Goal: Task Accomplishment & Management: Complete application form

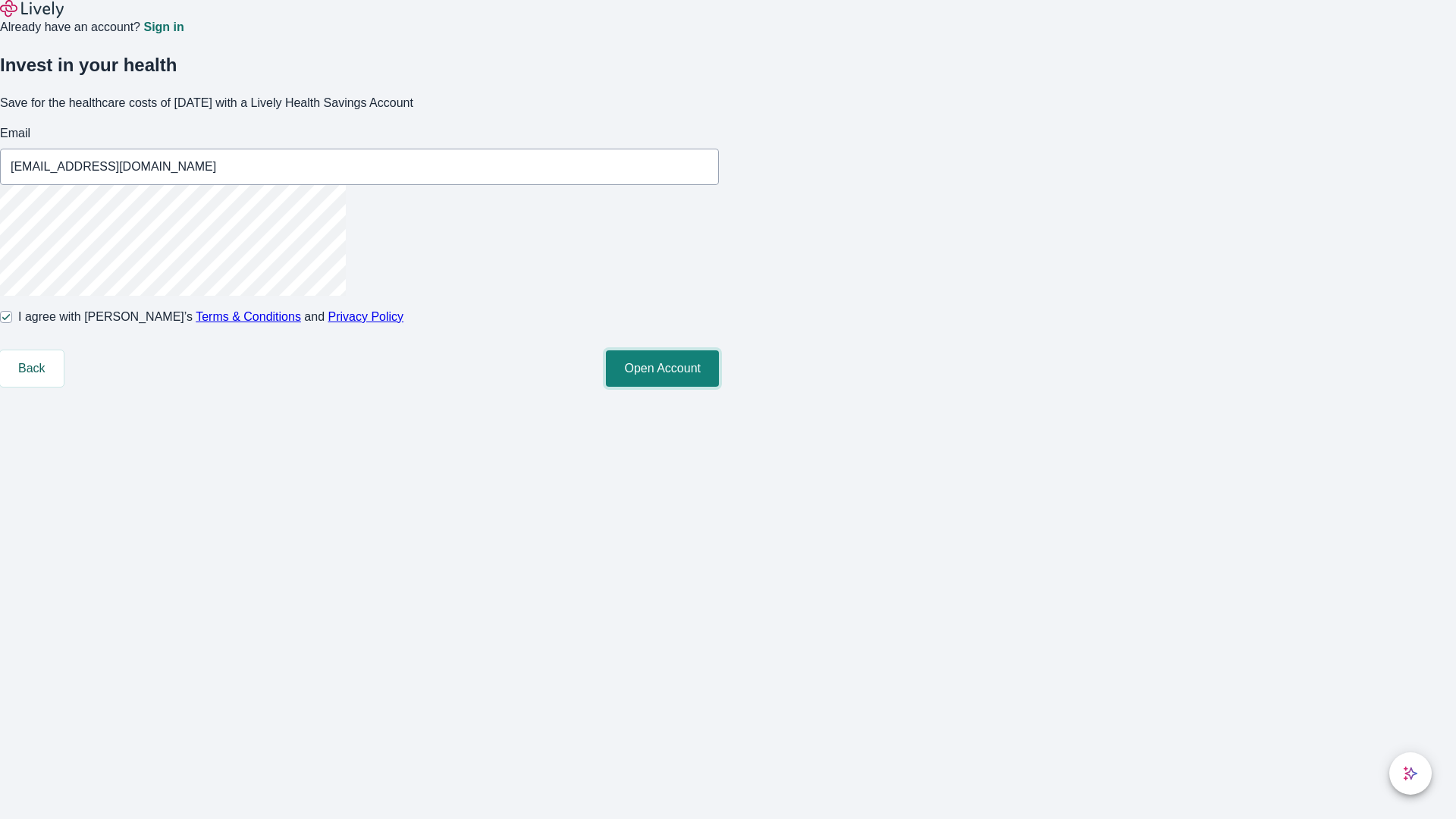
click at [719, 387] on button "Open Account" at bounding box center [662, 369] width 113 height 36
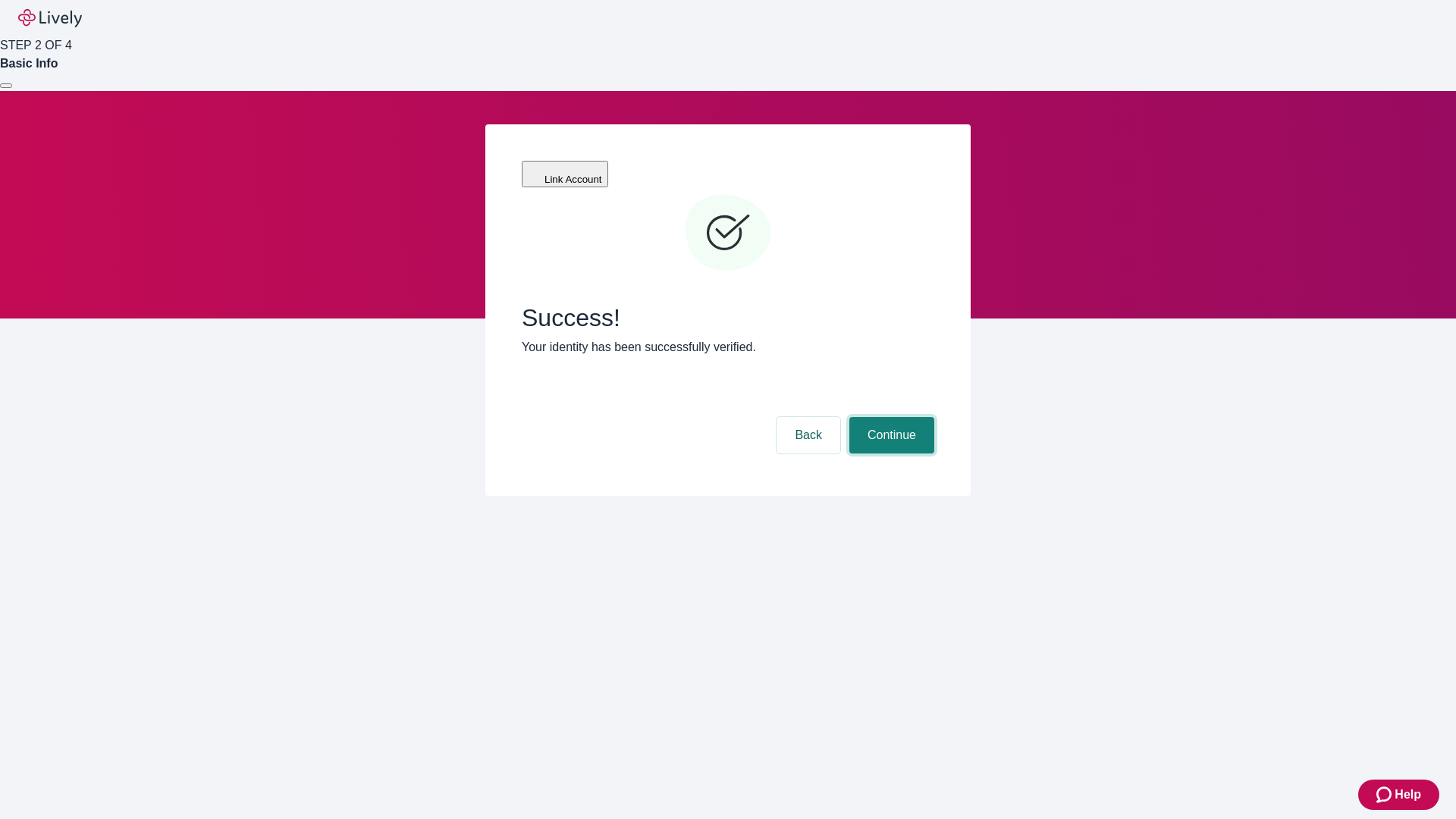
click at [889, 417] on button "Continue" at bounding box center [892, 435] width 85 height 36
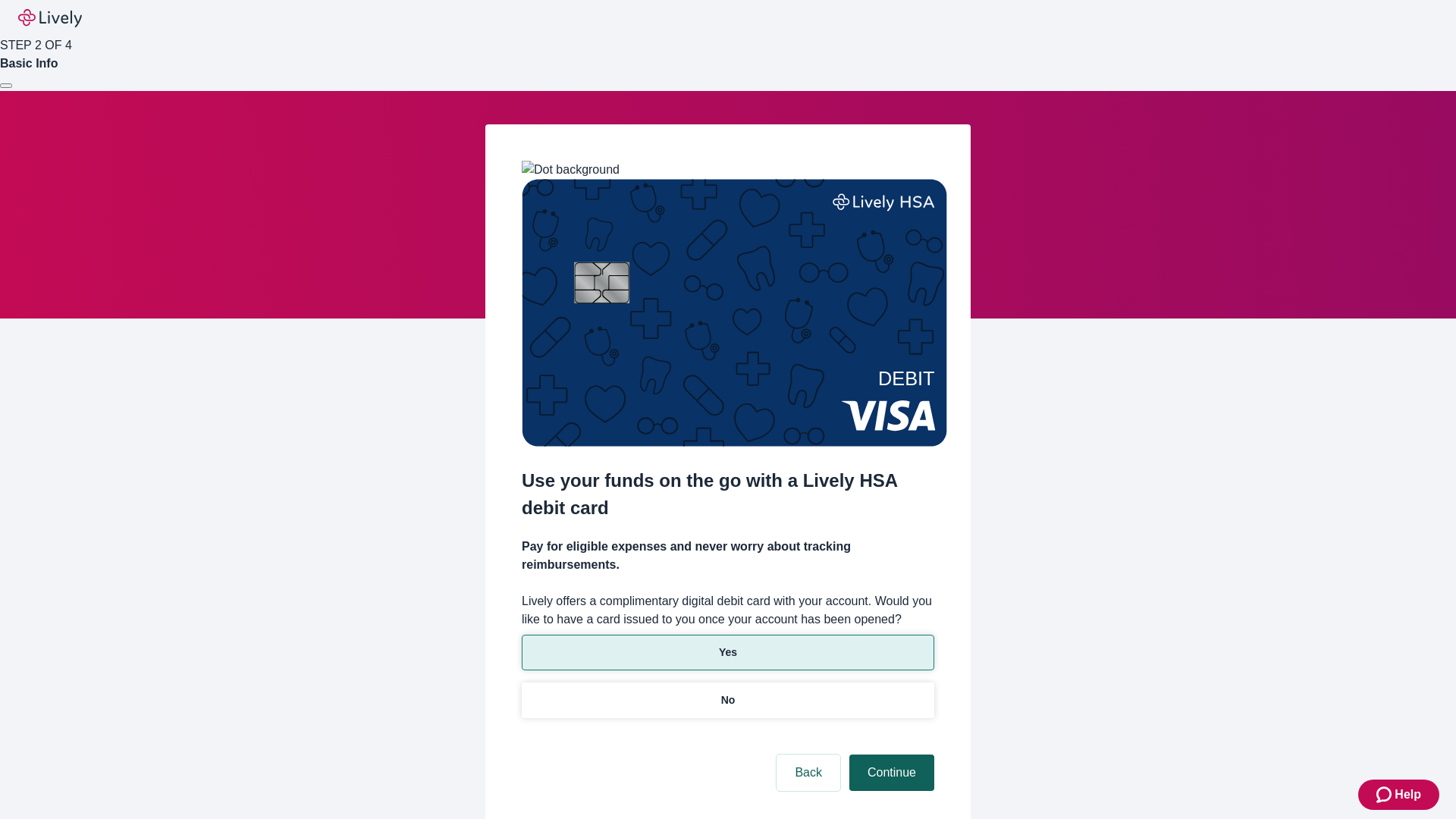
click at [727, 692] on p "No" at bounding box center [728, 700] width 14 height 16
click at [889, 755] on button "Continue" at bounding box center [892, 773] width 85 height 36
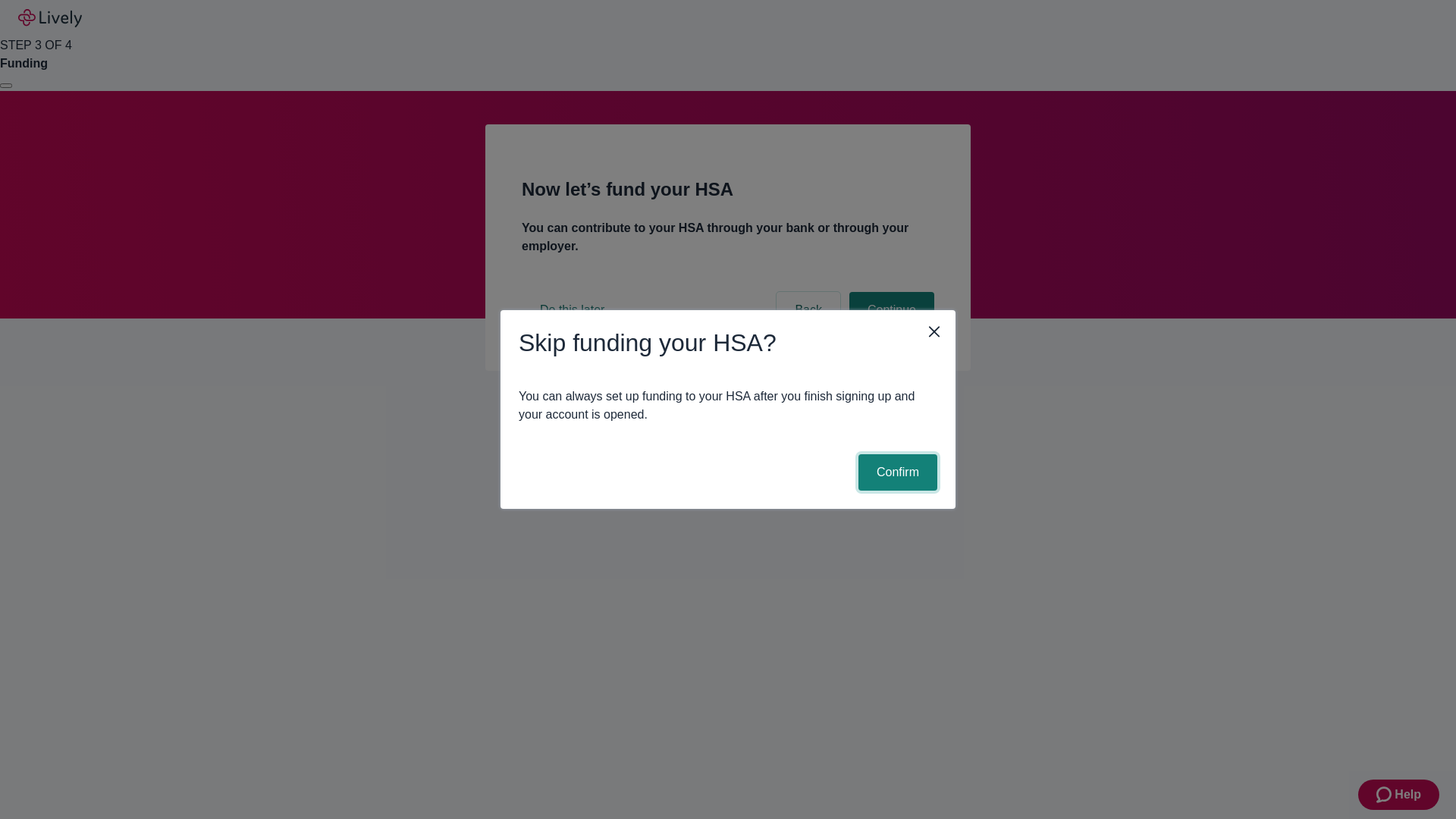
click at [896, 473] on button "Confirm" at bounding box center [897, 473] width 79 height 36
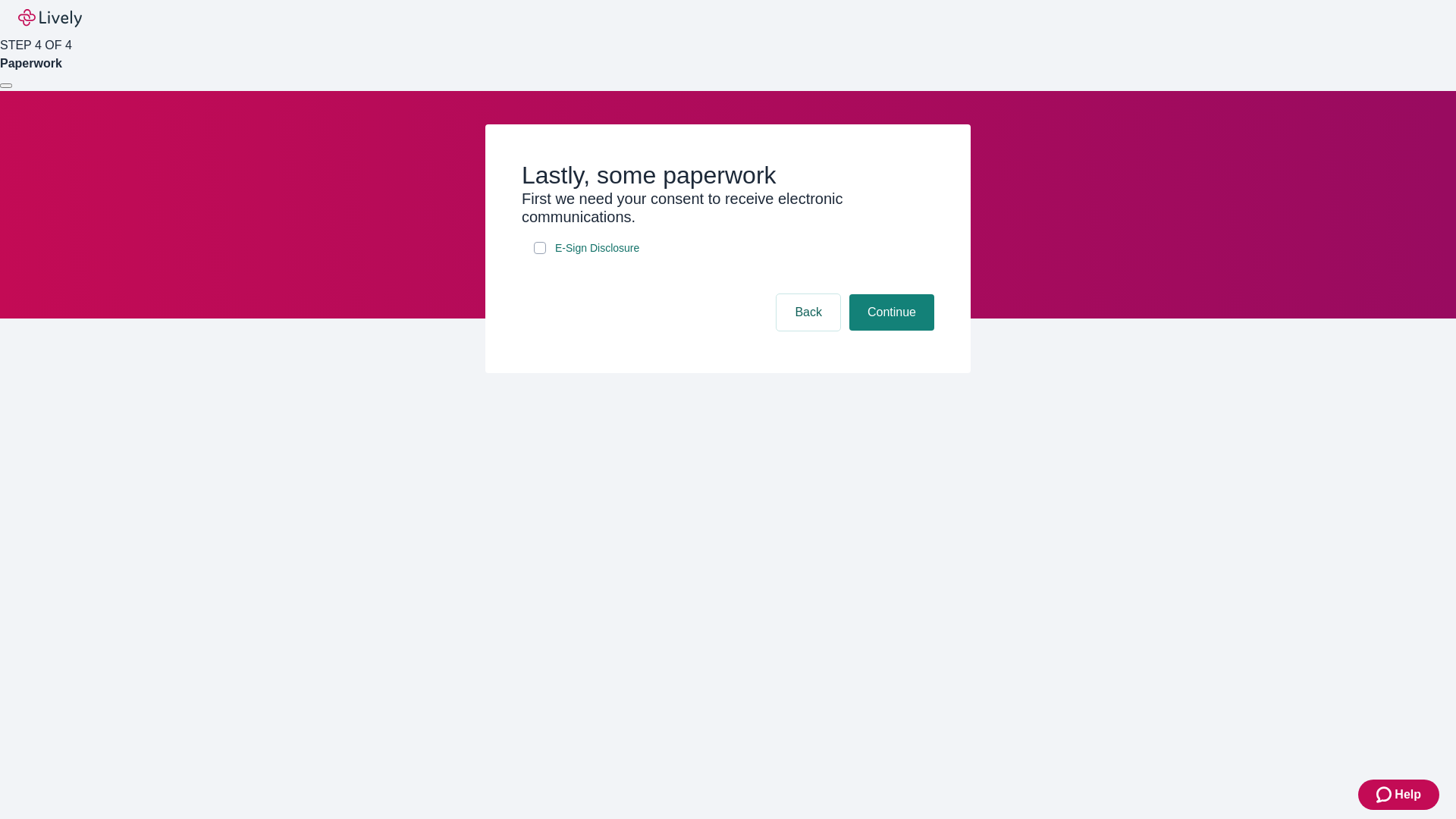
click at [540, 254] on input "E-Sign Disclosure" at bounding box center [539, 247] width 12 height 12
checkbox input "true"
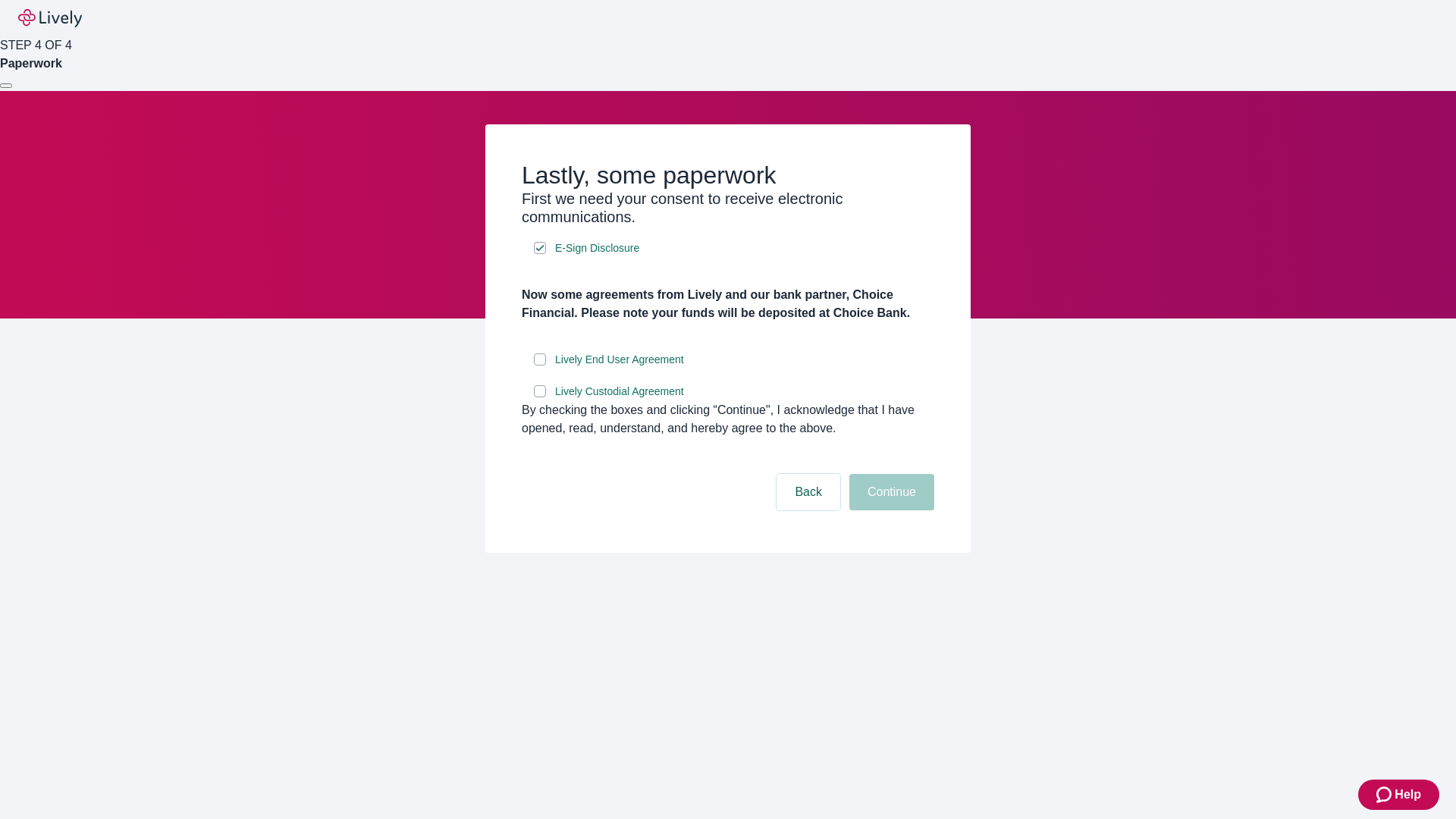
click at [540, 366] on input "Lively End User Agreement" at bounding box center [539, 359] width 12 height 12
checkbox input "true"
click at [540, 398] on input "Lively Custodial Agreement" at bounding box center [539, 390] width 12 height 12
checkbox input "true"
click at [889, 510] on button "Continue" at bounding box center [892, 492] width 85 height 36
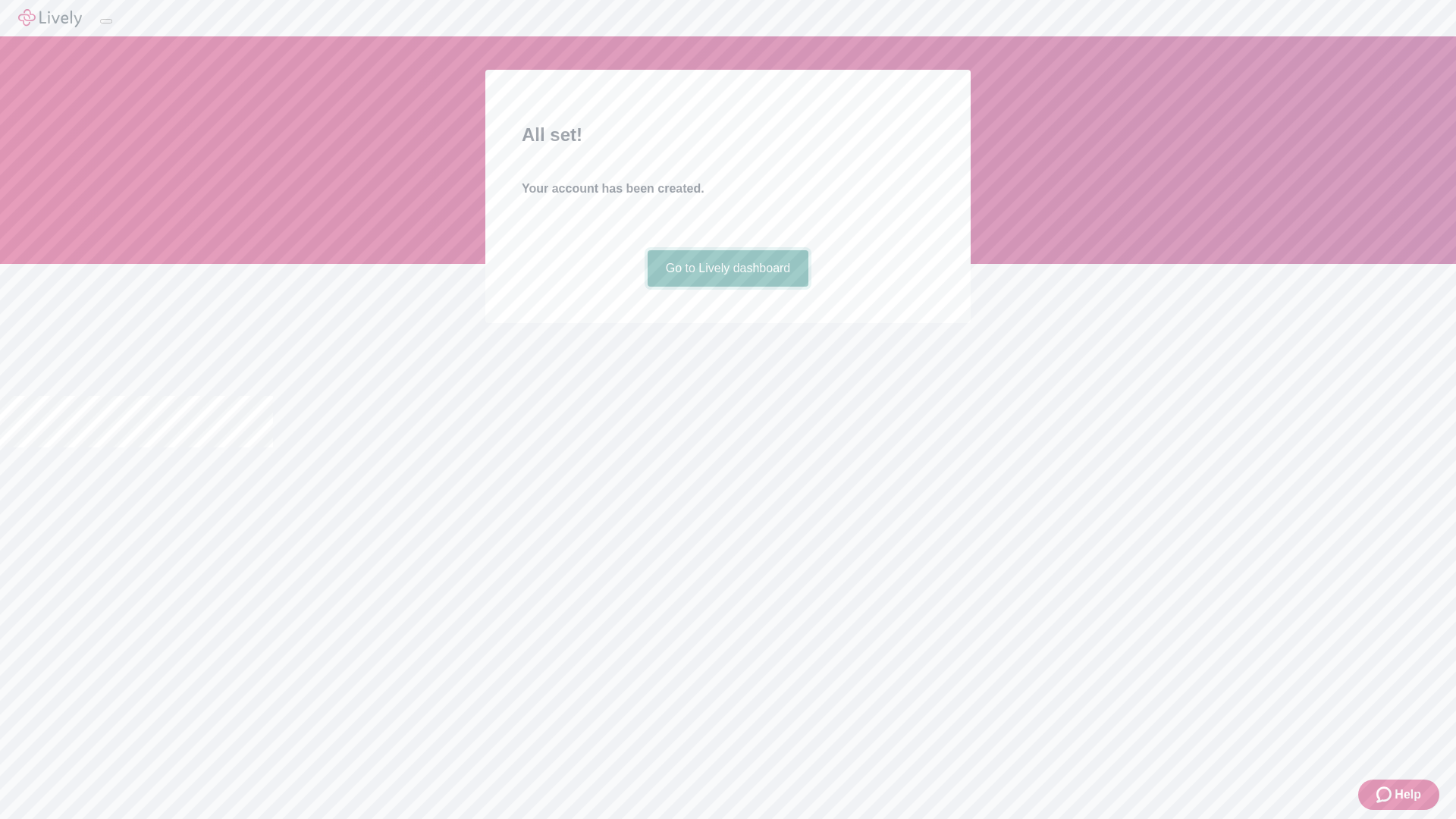
click at [727, 286] on link "Go to Lively dashboard" at bounding box center [728, 268] width 161 height 36
